Goal: Transaction & Acquisition: Download file/media

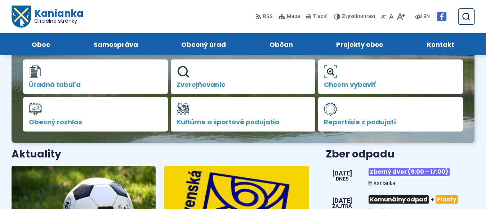
scroll to position [144, 0]
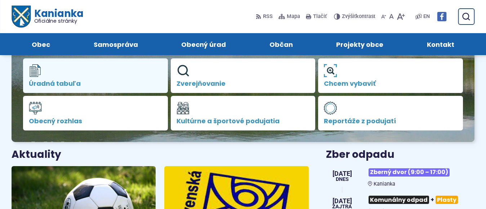
click at [73, 78] on link "Úradná tabuľa" at bounding box center [95, 75] width 145 height 35
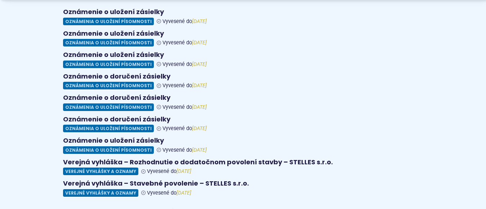
scroll to position [288, 0]
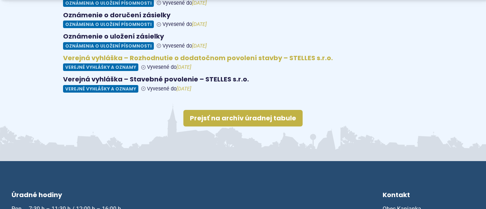
click at [145, 54] on figure at bounding box center [243, 62] width 360 height 17
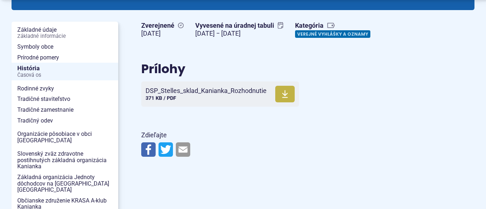
scroll to position [180, 0]
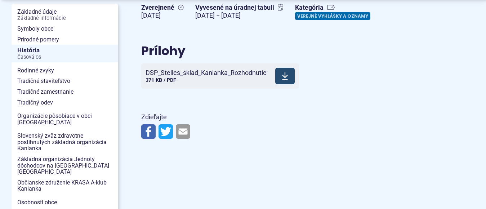
click at [285, 80] on icon at bounding box center [285, 76] width 6 height 9
